Goal: Task Accomplishment & Management: Complete application form

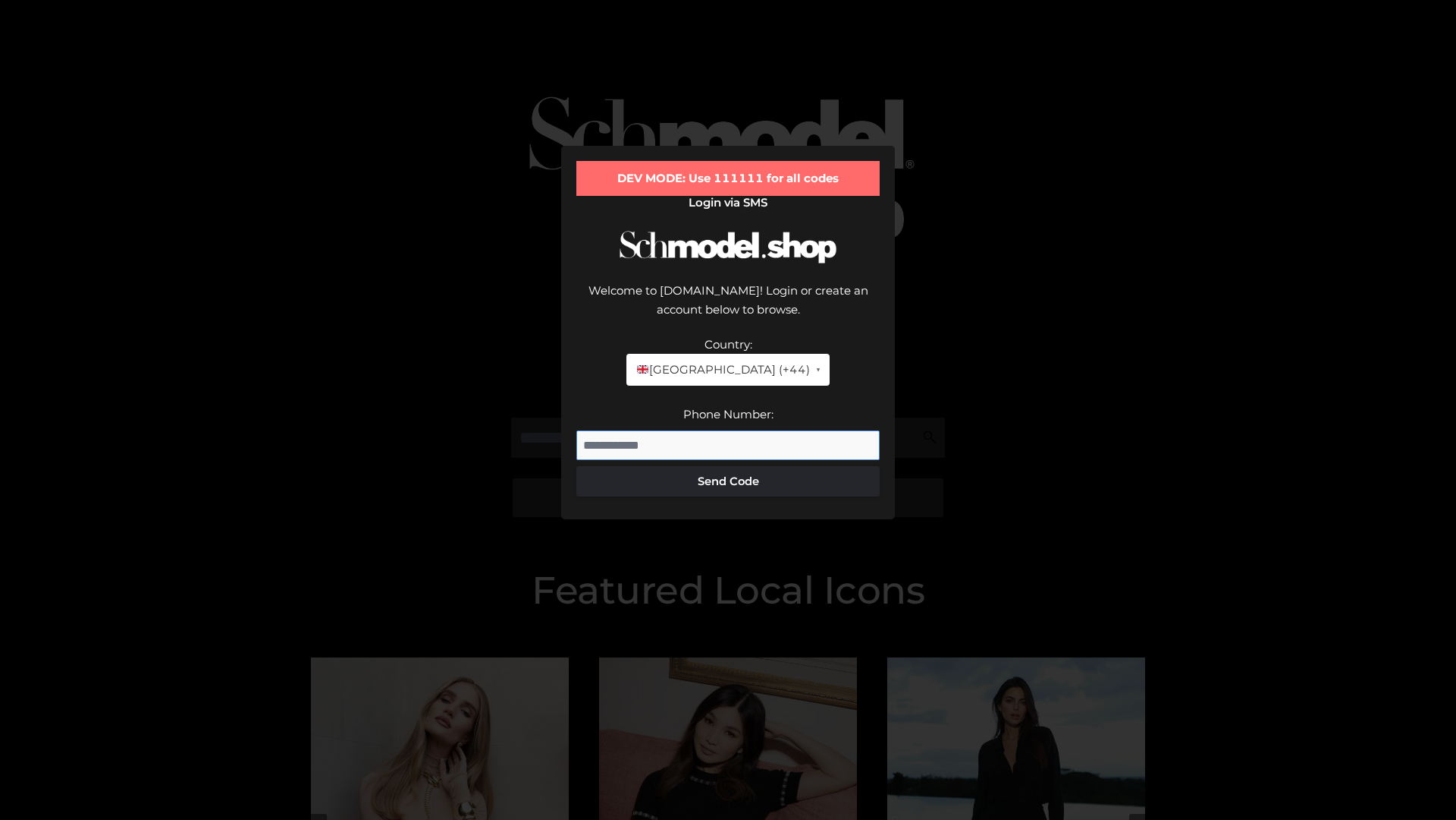
click at [728, 430] on input "Phone Number:" at bounding box center [728, 445] width 304 height 30
type input "**********"
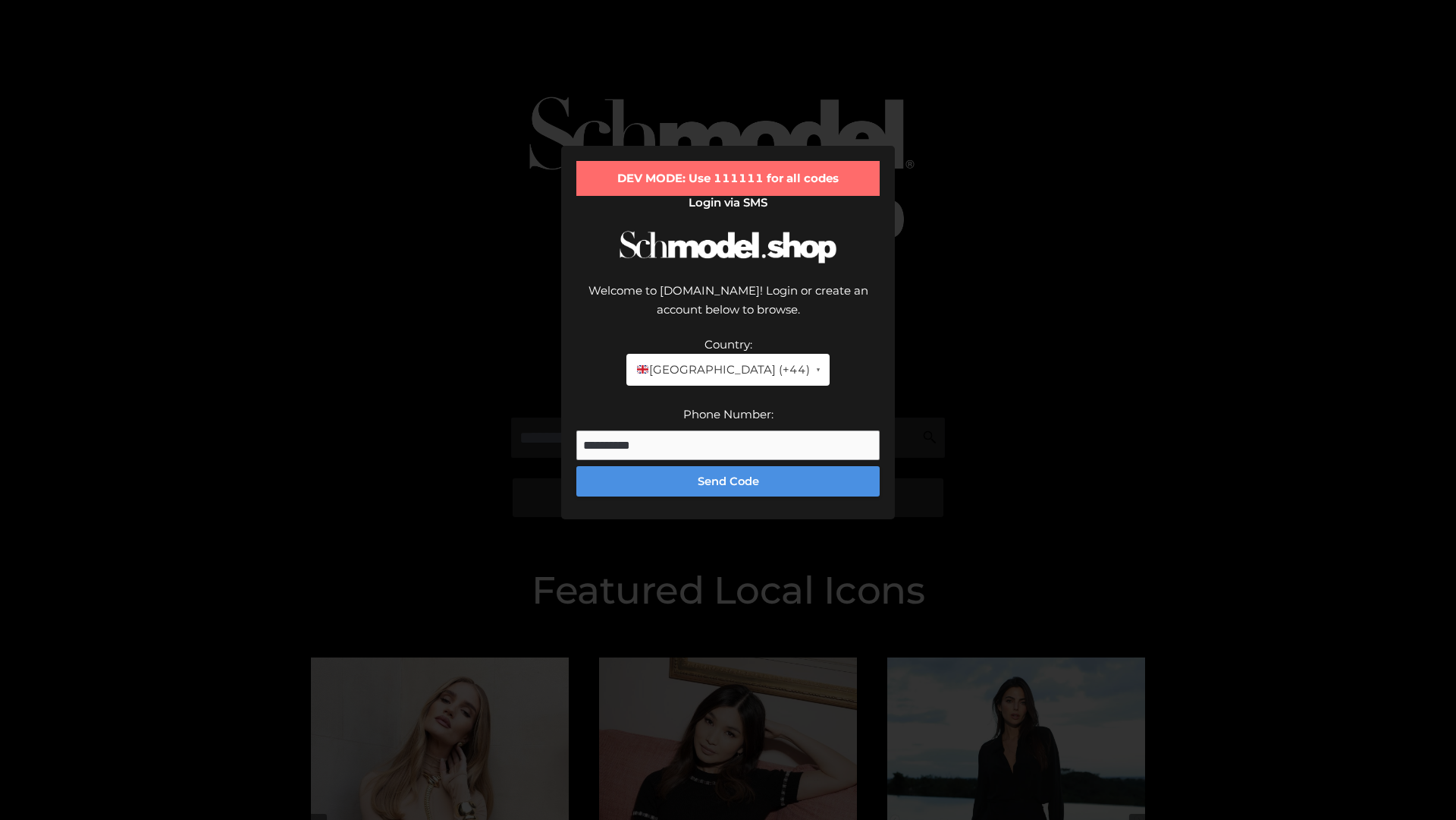
click at [728, 466] on button "Send Code" at bounding box center [728, 481] width 304 height 30
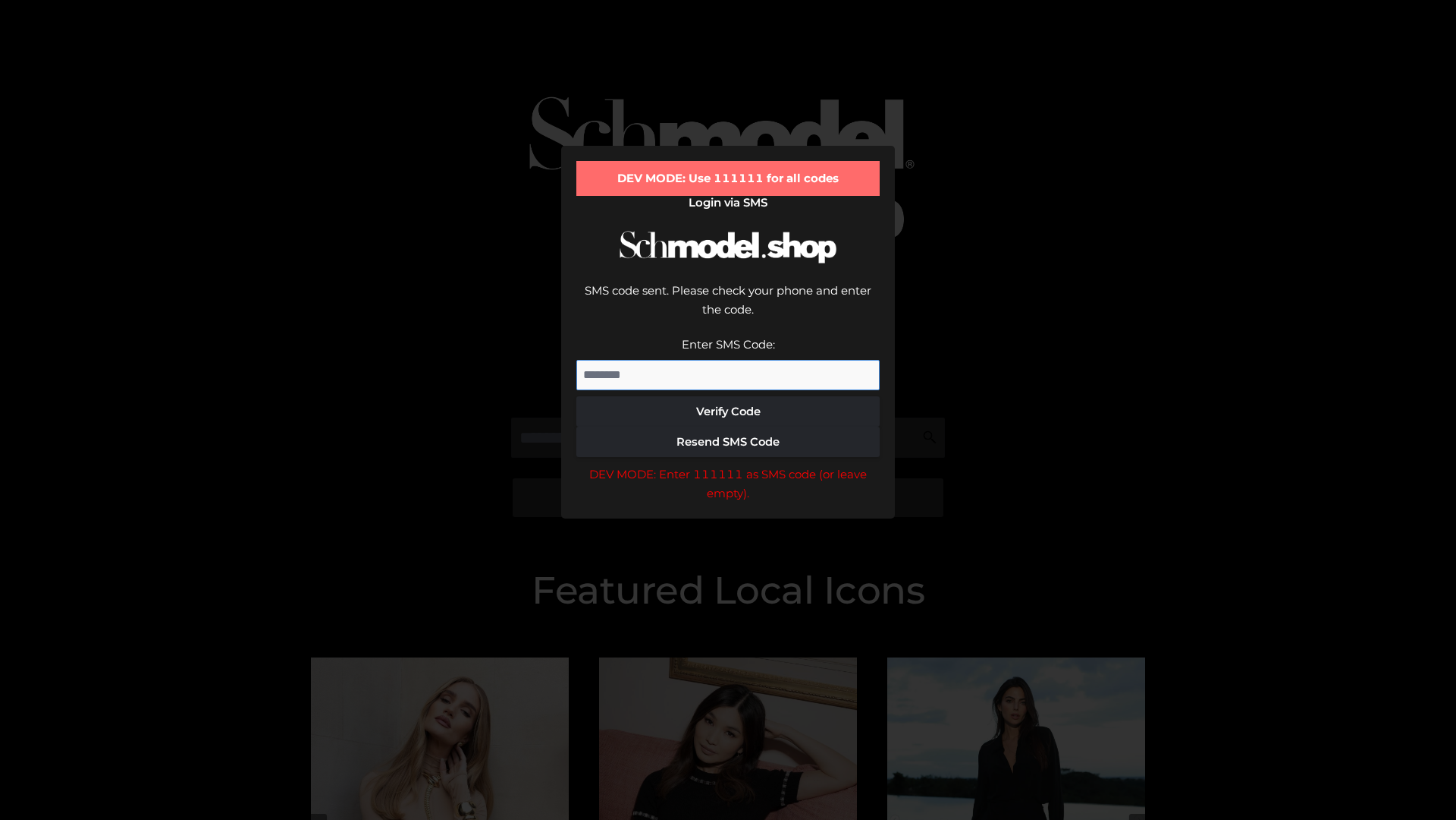
click at [728, 360] on input "Enter SMS Code:" at bounding box center [728, 375] width 304 height 30
type input "******"
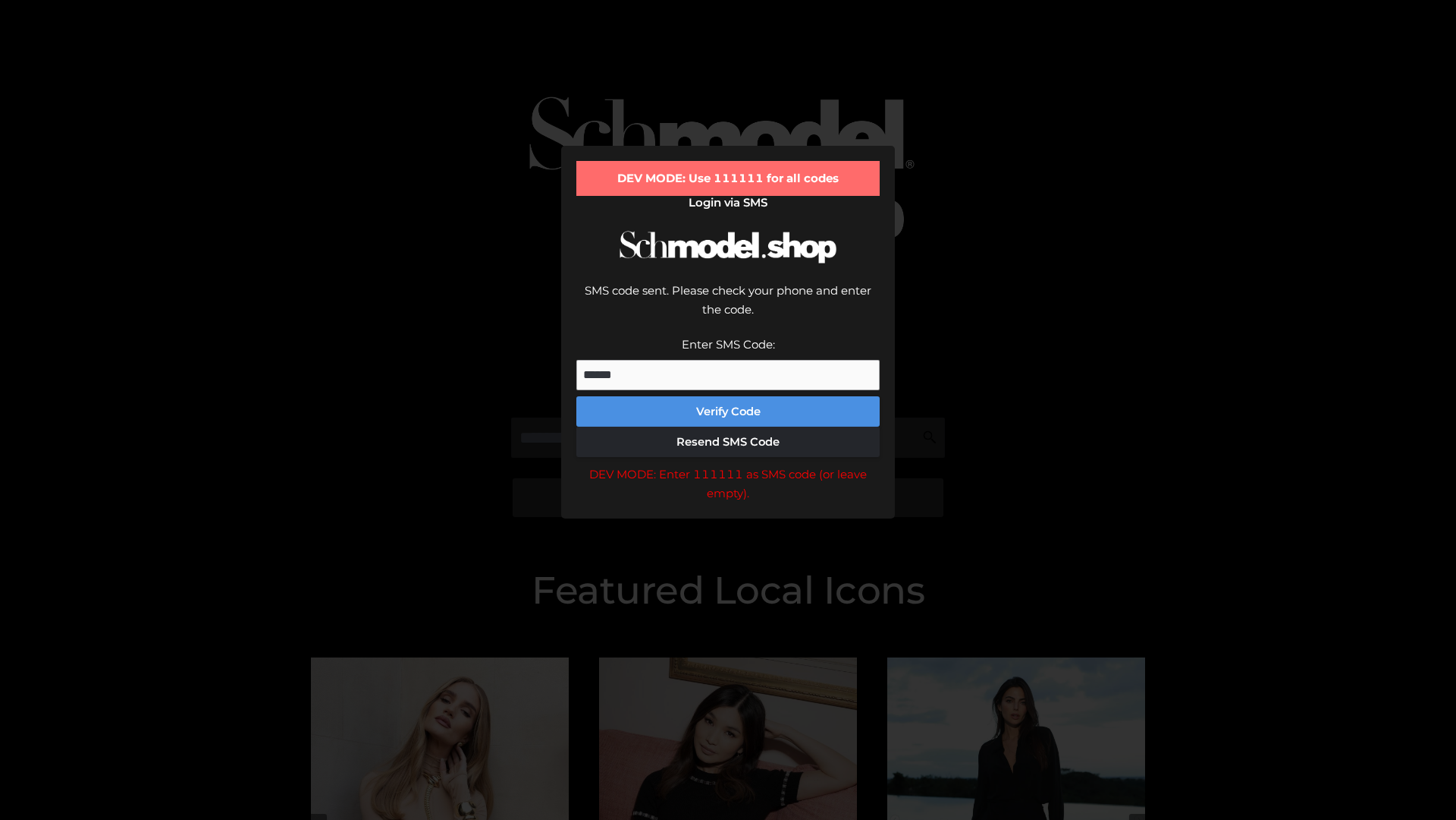
click at [728, 396] on button "Verify Code" at bounding box center [728, 411] width 304 height 30
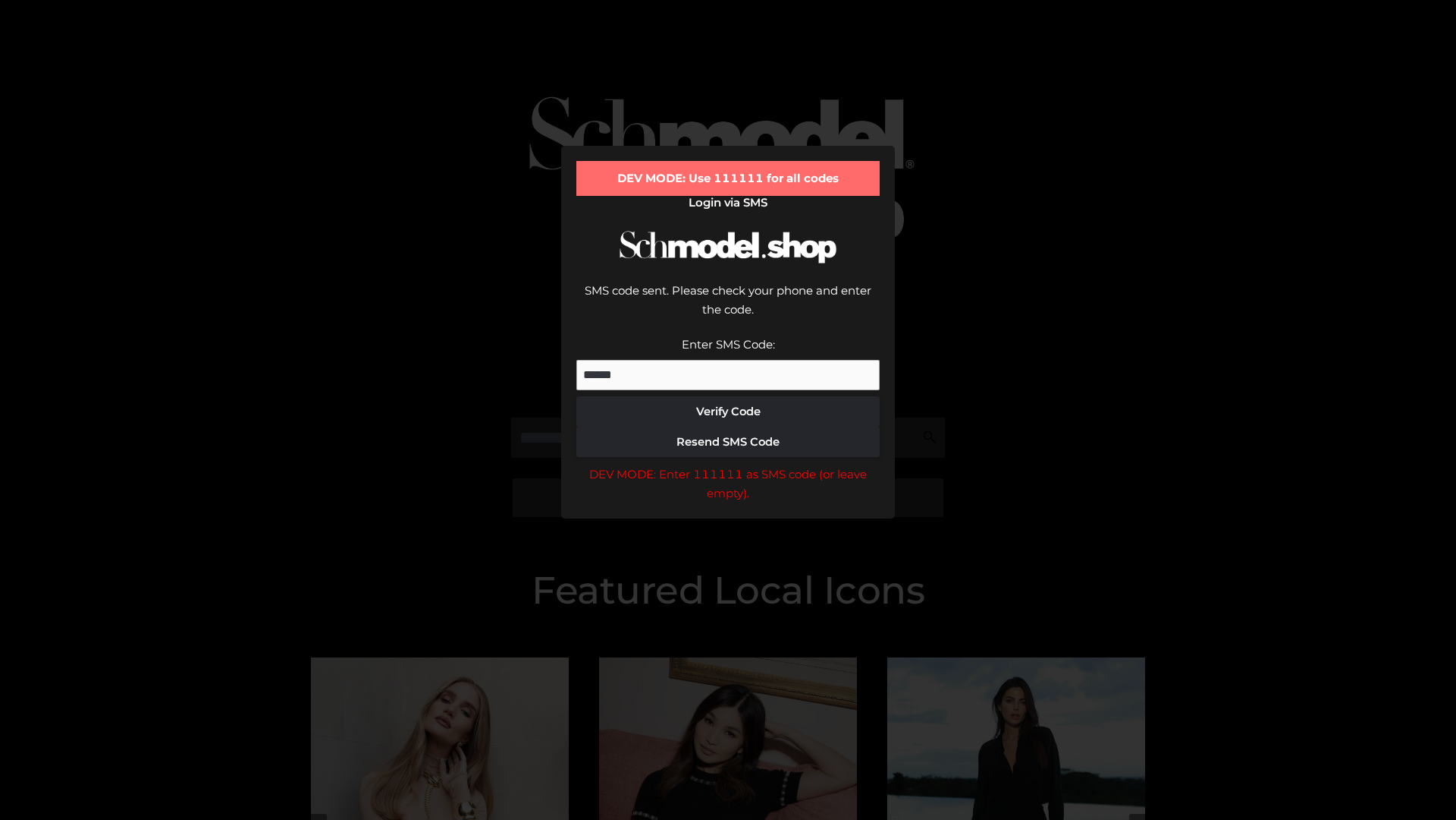
click at [728, 465] on div "DEV MODE: Enter 111111 as SMS code (or leave empty)." at bounding box center [728, 484] width 304 height 38
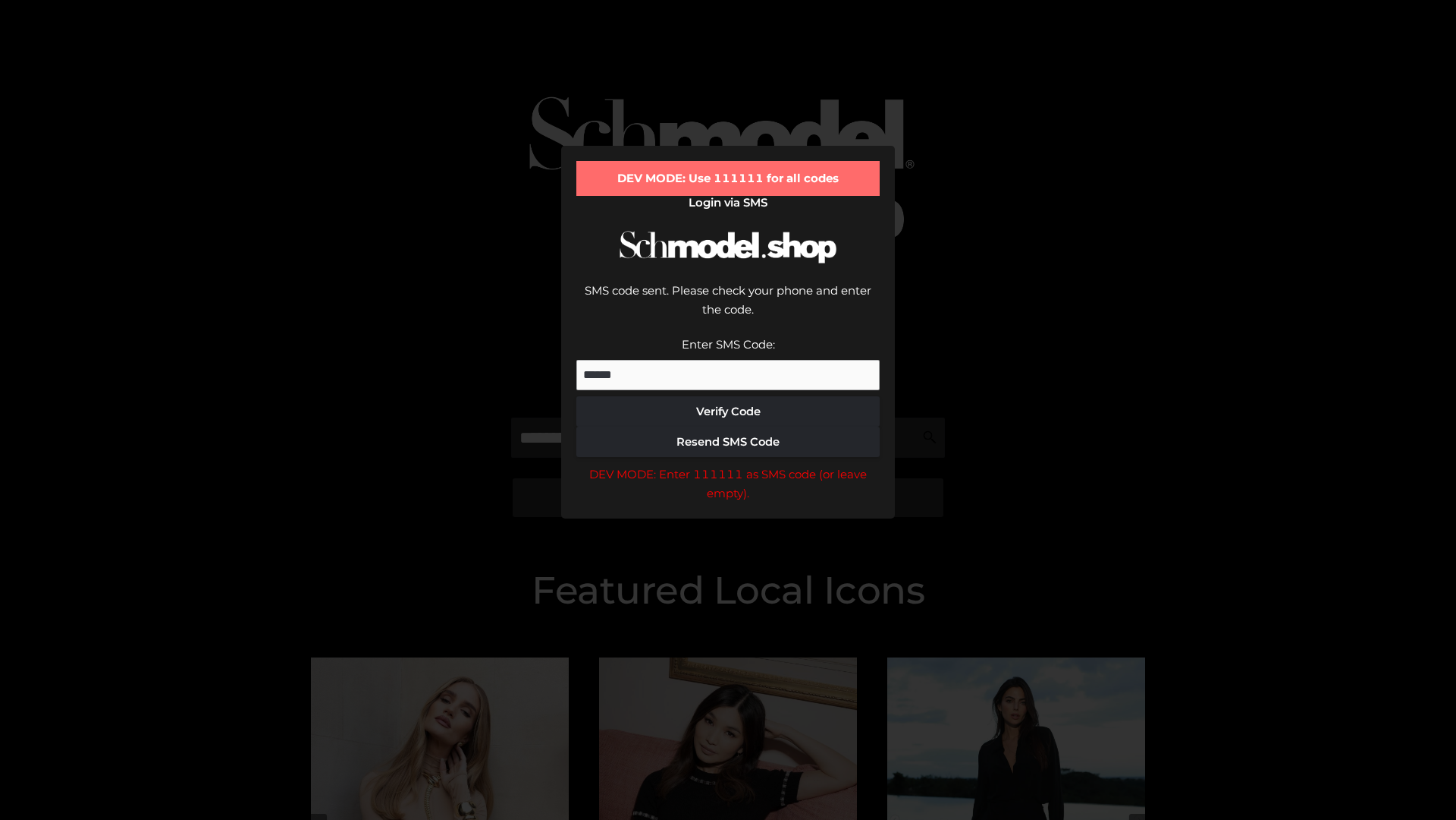
click at [728, 465] on div "DEV MODE: Enter 111111 as SMS code (or leave empty)." at bounding box center [728, 484] width 304 height 38
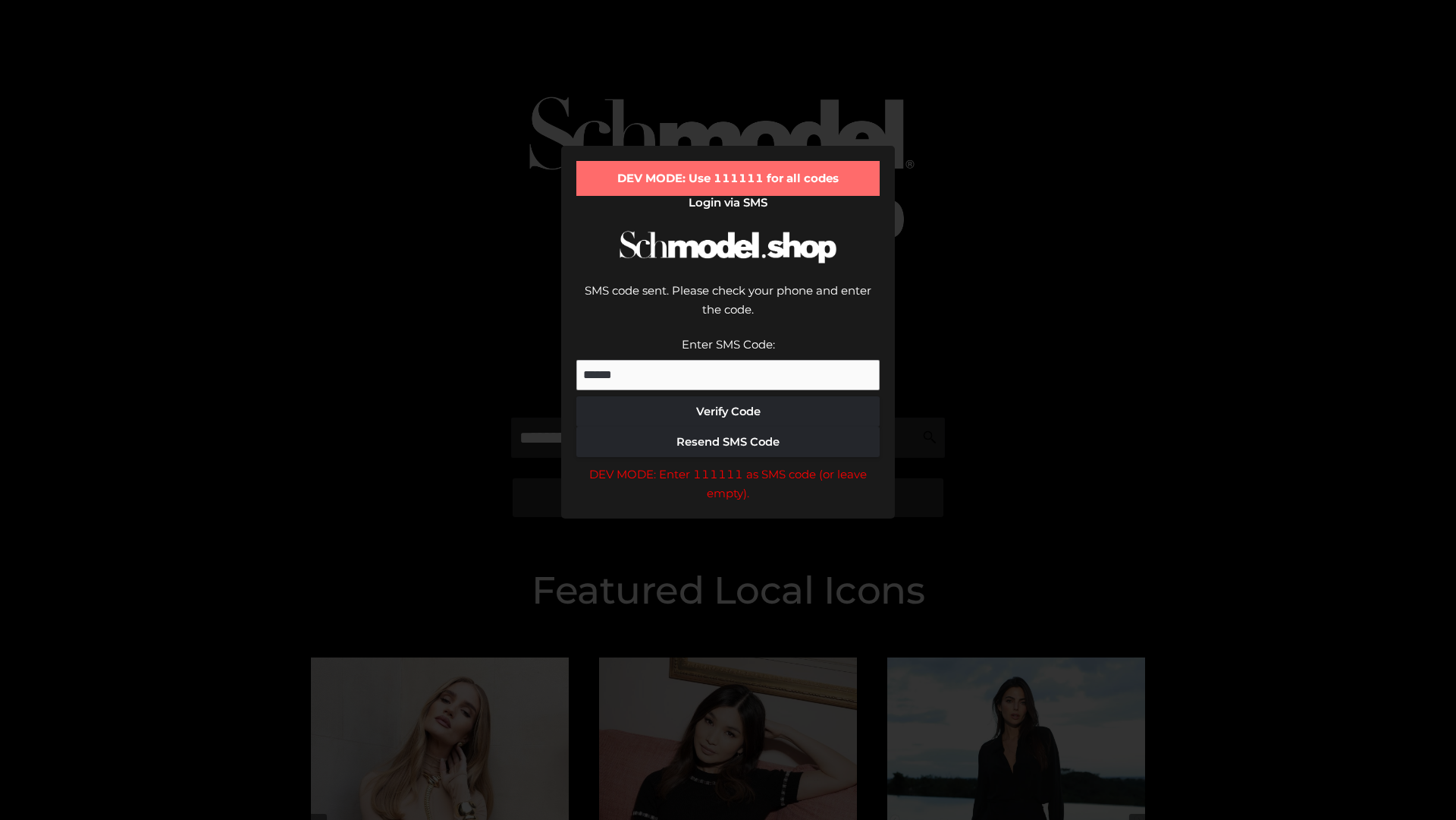
click at [728, 465] on div "DEV MODE: Enter 111111 as SMS code (or leave empty)." at bounding box center [728, 484] width 304 height 38
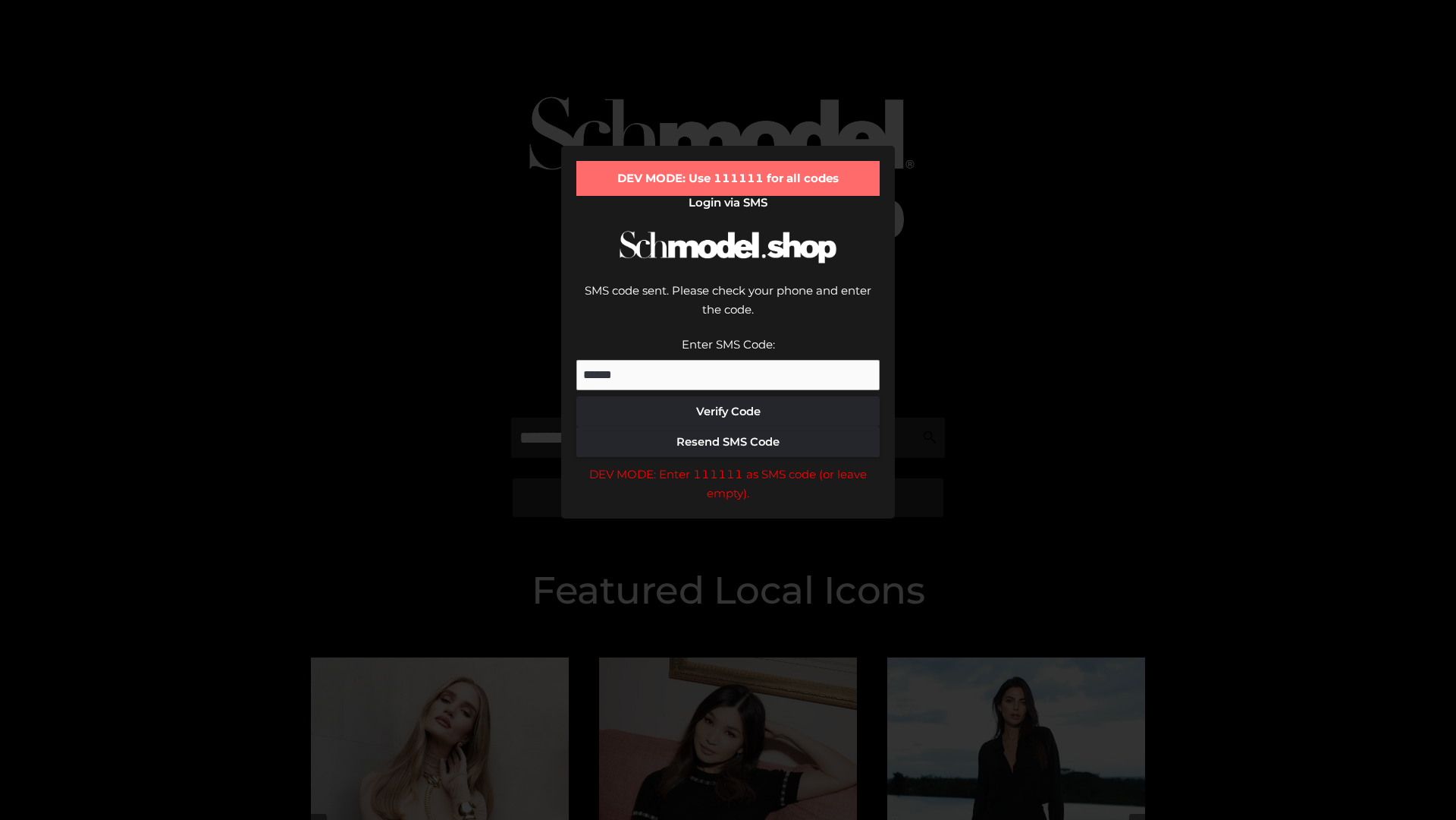
click at [728, 465] on div "DEV MODE: Enter 111111 as SMS code (or leave empty)." at bounding box center [728, 484] width 304 height 38
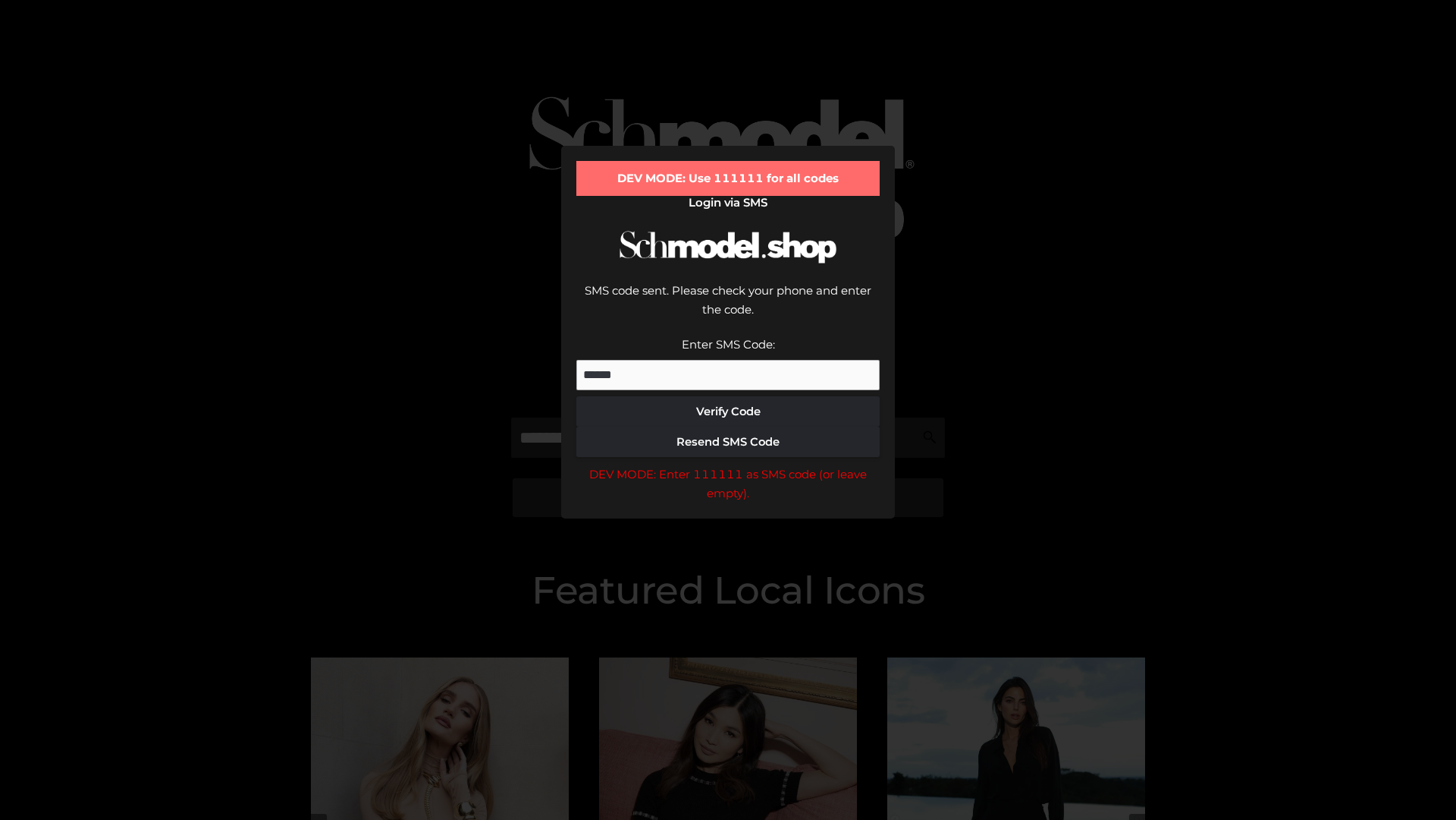
click at [728, 465] on div "DEV MODE: Enter 111111 as SMS code (or leave empty)." at bounding box center [728, 484] width 304 height 38
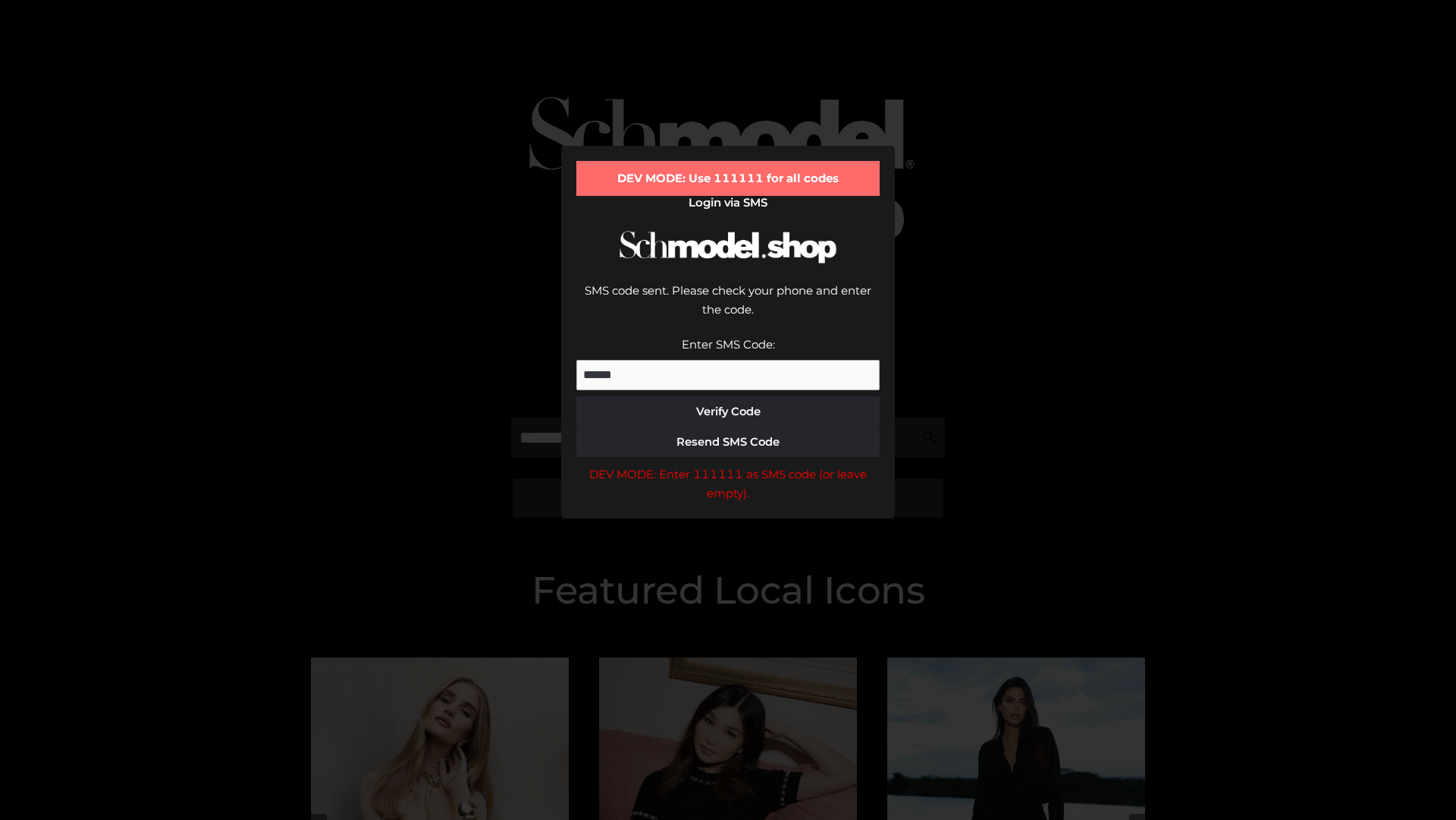
click at [728, 465] on div "DEV MODE: Enter 111111 as SMS code (or leave empty)." at bounding box center [728, 484] width 304 height 38
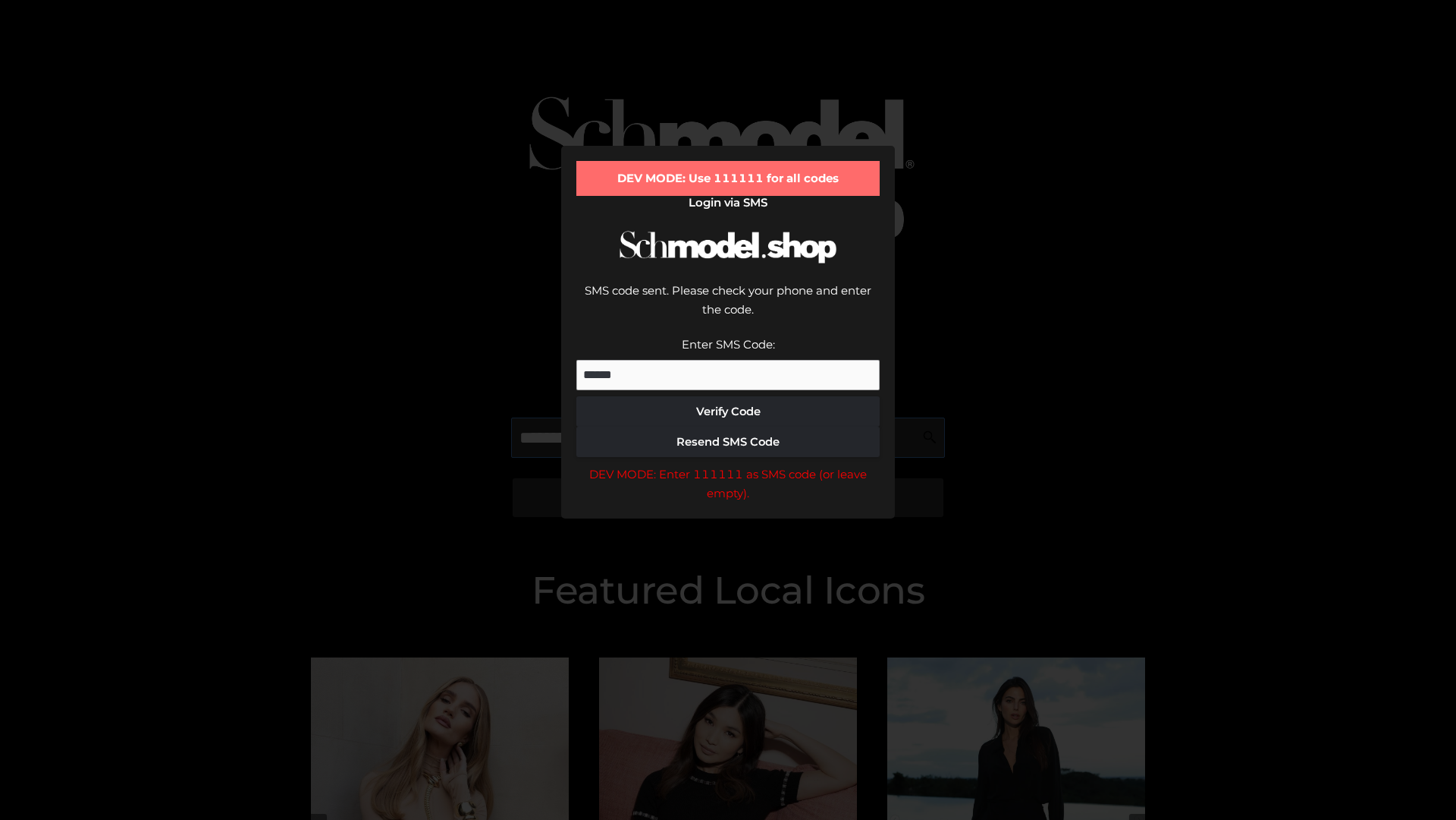
scroll to position [0, 78]
click at [728, 465] on div "DEV MODE: Enter 111111 as SMS code (or leave empty)." at bounding box center [728, 484] width 304 height 38
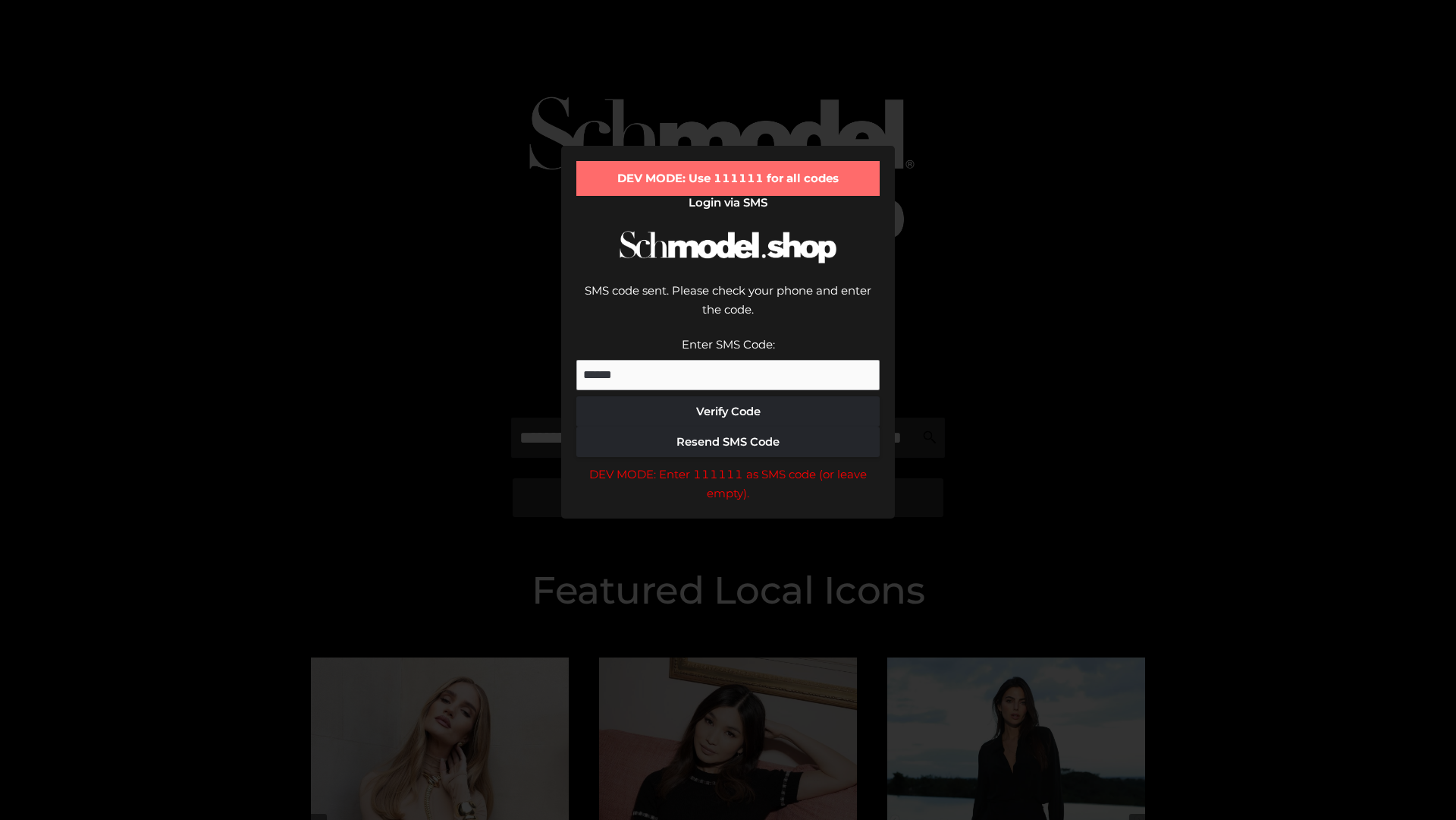
click at [728, 465] on div "DEV MODE: Enter 111111 as SMS code (or leave empty)." at bounding box center [728, 484] width 304 height 38
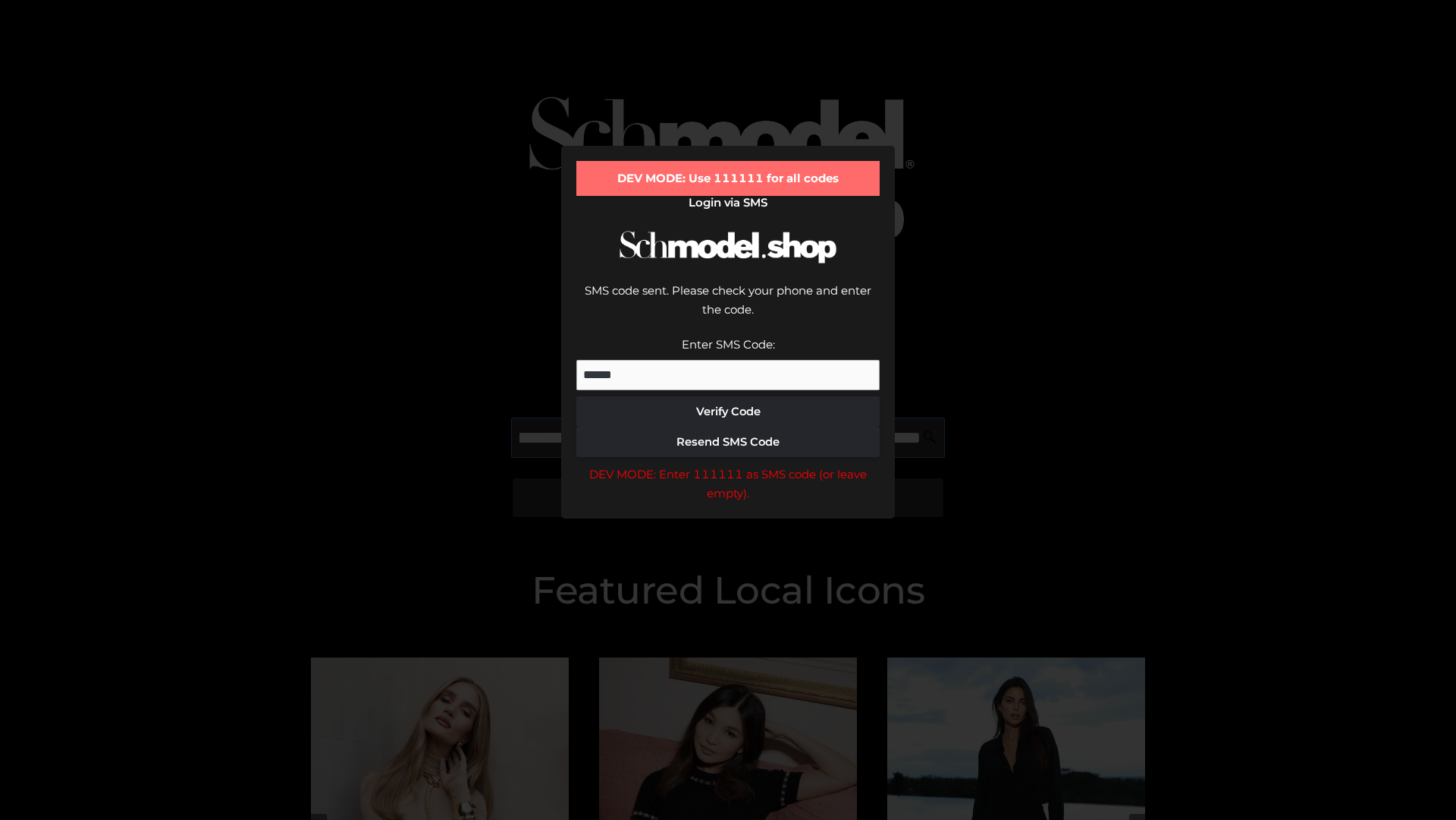
scroll to position [0, 166]
click at [728, 465] on div "DEV MODE: Enter 111111 as SMS code (or leave empty)." at bounding box center [728, 484] width 304 height 38
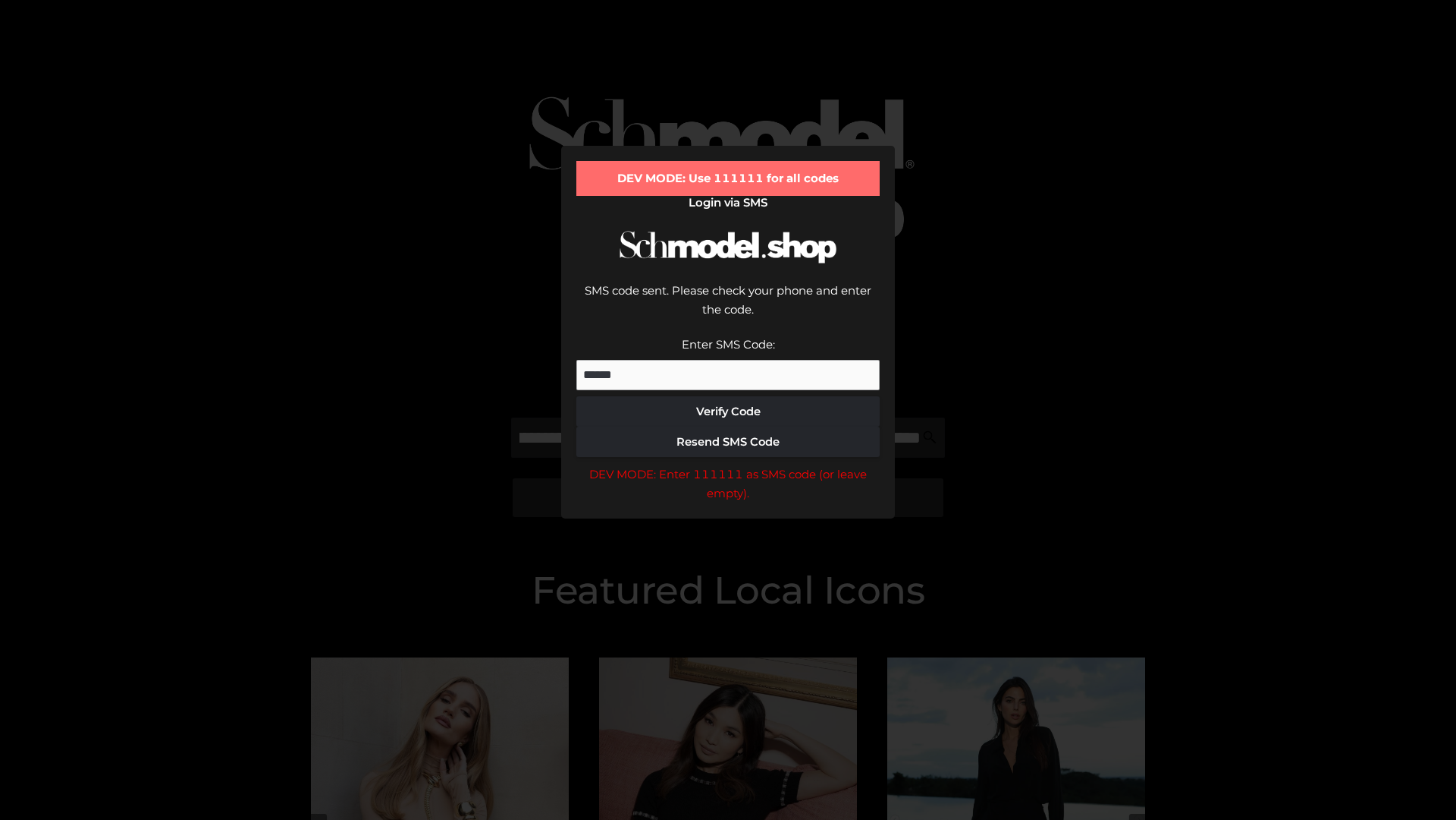
click at [728, 465] on div "DEV MODE: Enter 111111 as SMS code (or leave empty)." at bounding box center [728, 484] width 304 height 38
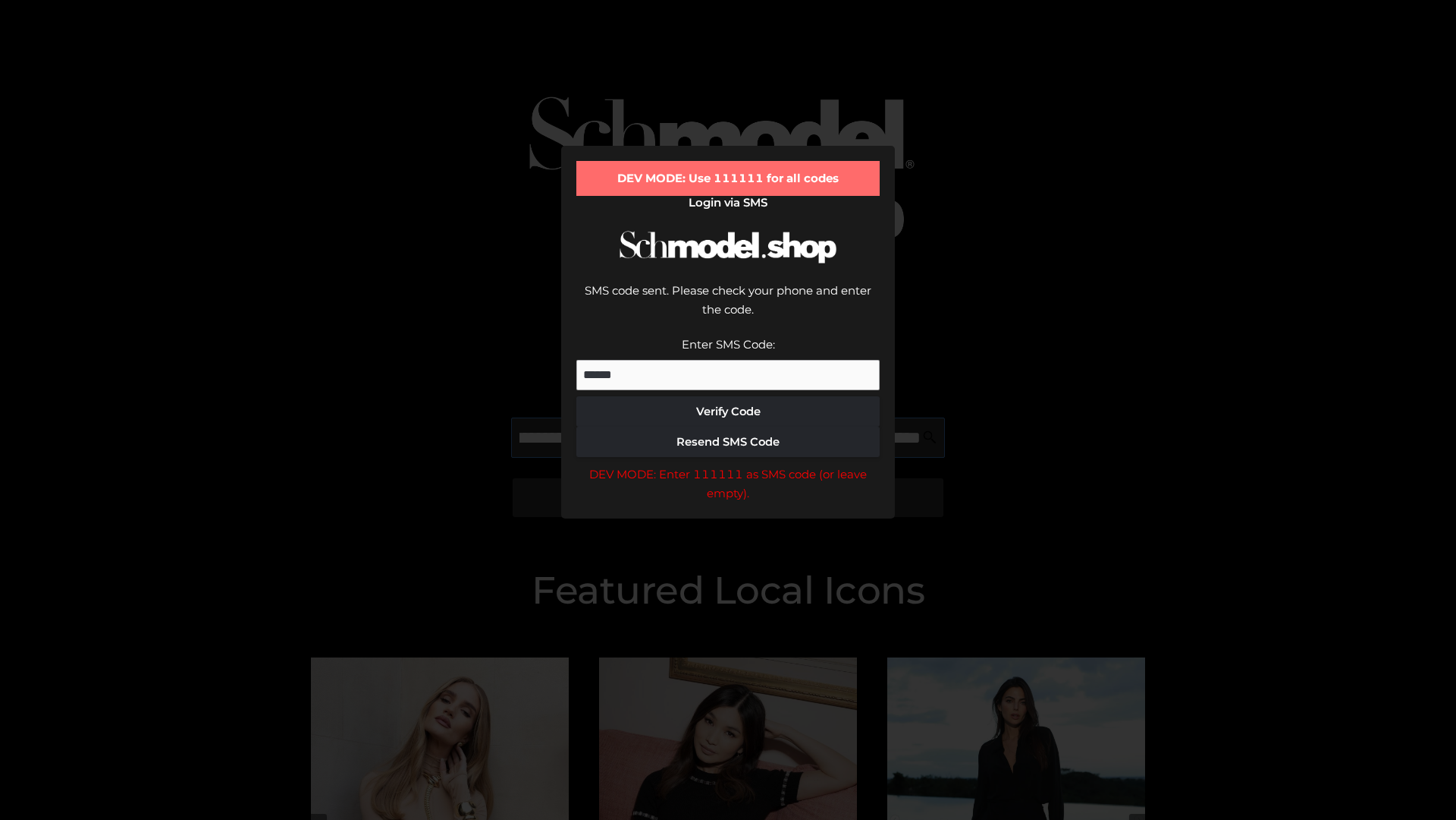
scroll to position [0, 257]
click at [728, 465] on div "DEV MODE: Enter 111111 as SMS code (or leave empty)." at bounding box center [728, 484] width 304 height 38
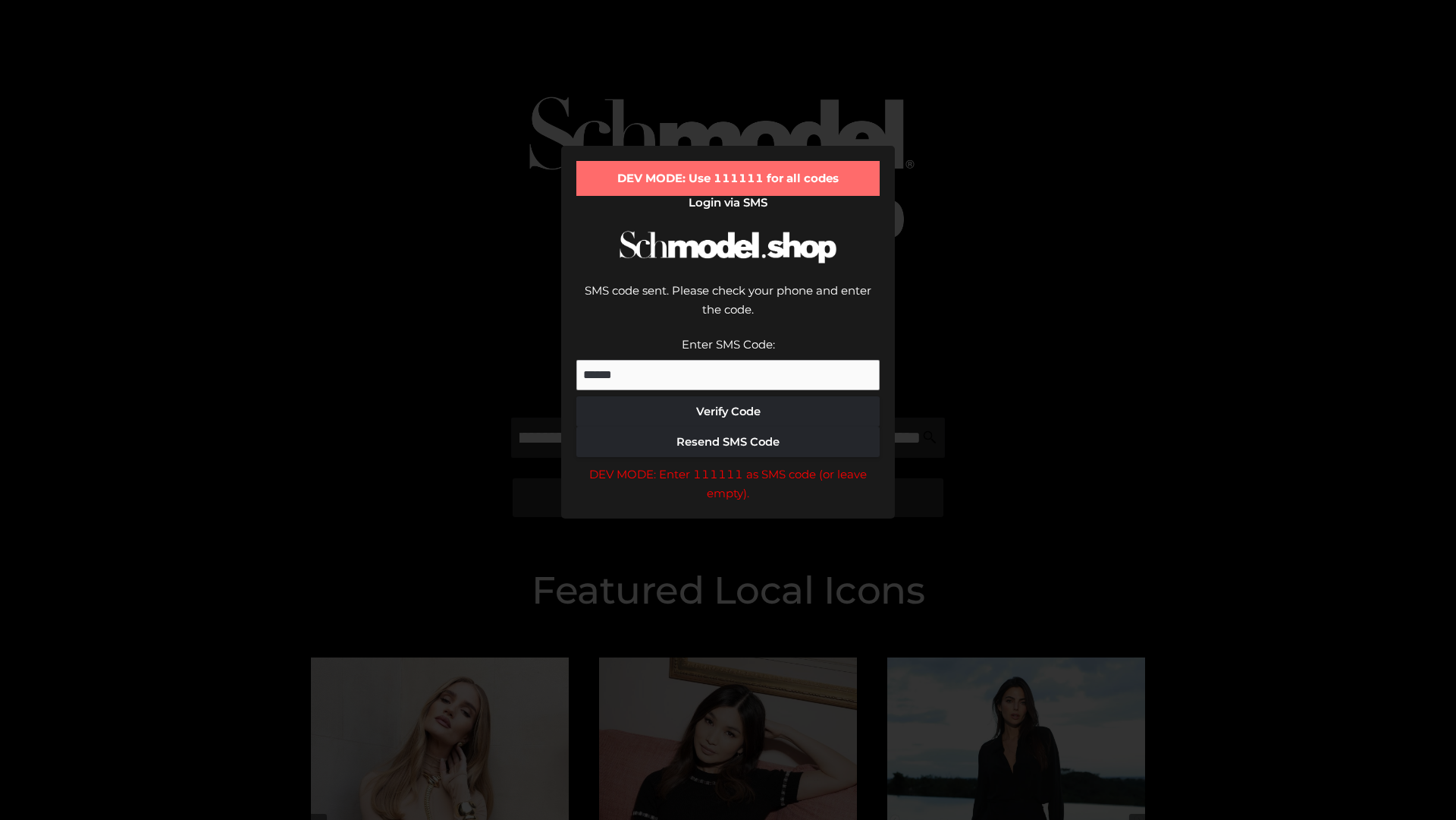
click at [728, 465] on div "DEV MODE: Enter 111111 as SMS code (or leave empty)." at bounding box center [728, 484] width 304 height 38
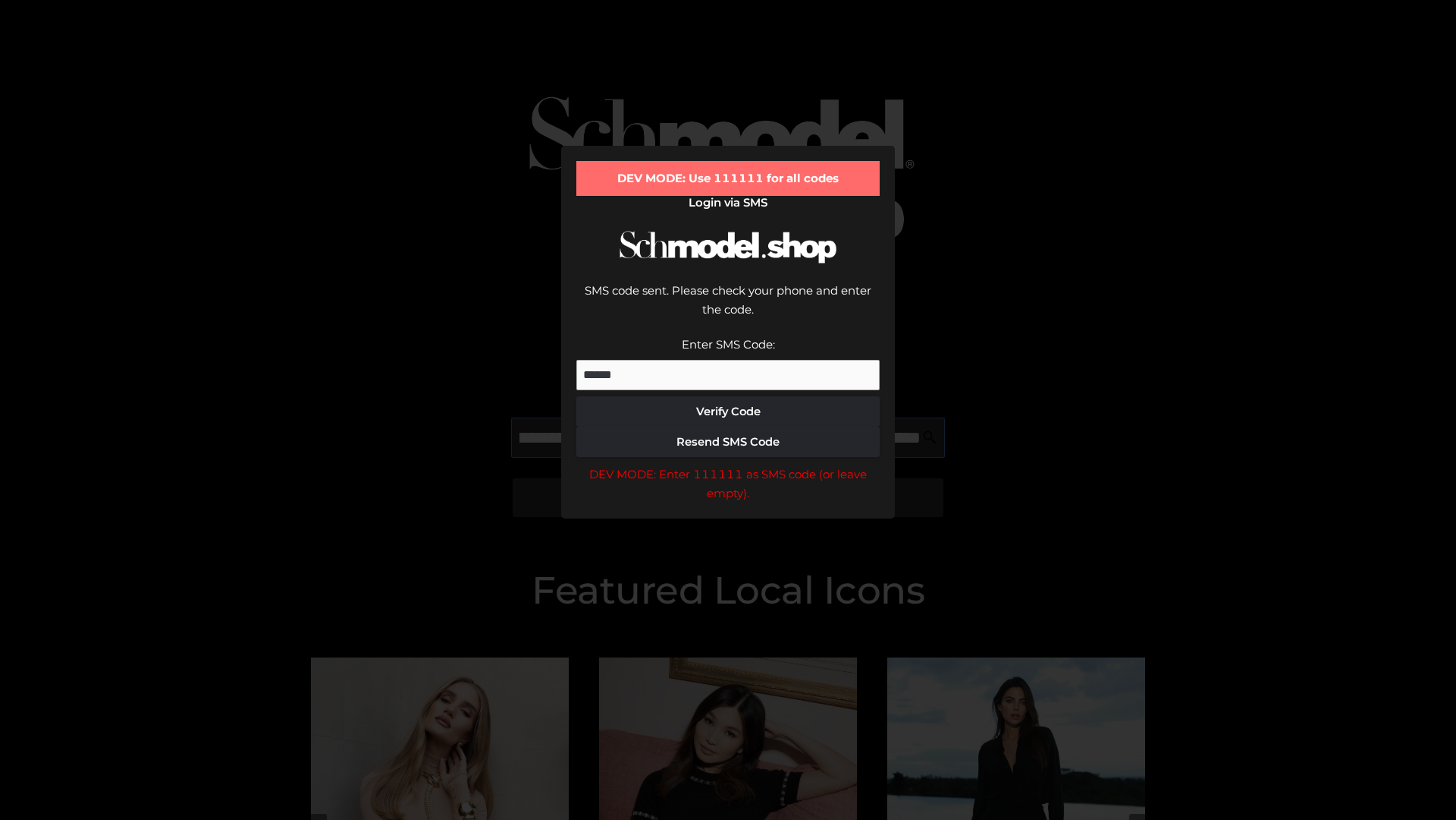
scroll to position [0, 353]
click at [728, 465] on div "DEV MODE: Enter 111111 as SMS code (or leave empty)." at bounding box center [728, 484] width 304 height 38
type input "**********"
